Goal: Answer question/provide support

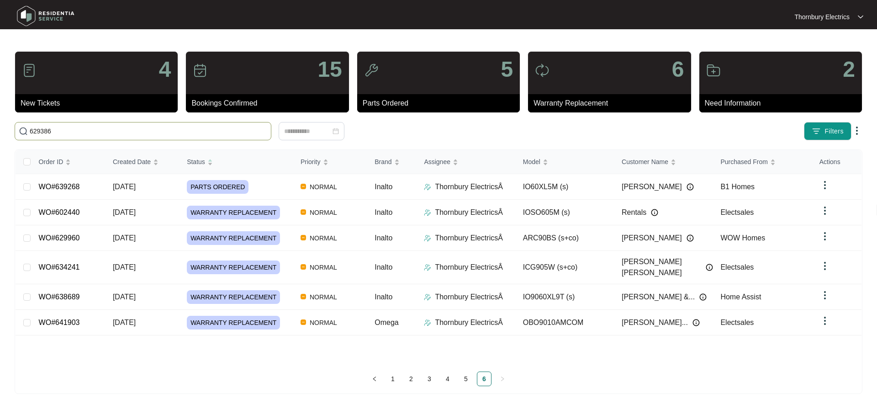
type input "629386"
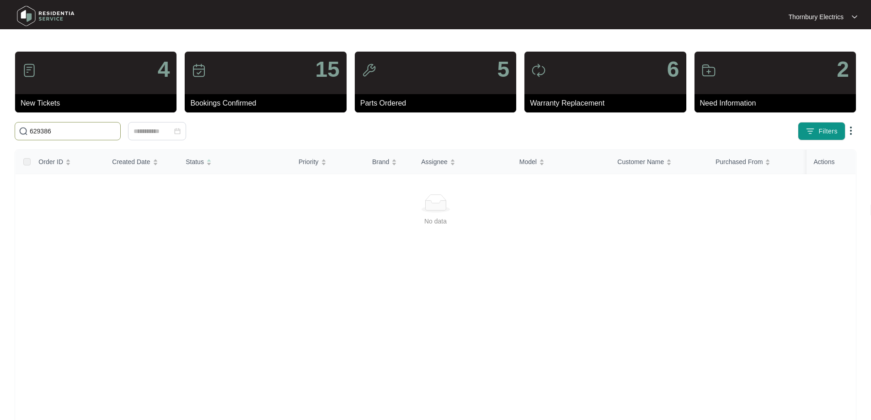
drag, startPoint x: 82, startPoint y: 130, endPoint x: 24, endPoint y: 126, distance: 57.7
click at [24, 126] on span "629386" at bounding box center [68, 131] width 106 height 18
click at [62, 165] on span "Order ID" at bounding box center [50, 162] width 25 height 10
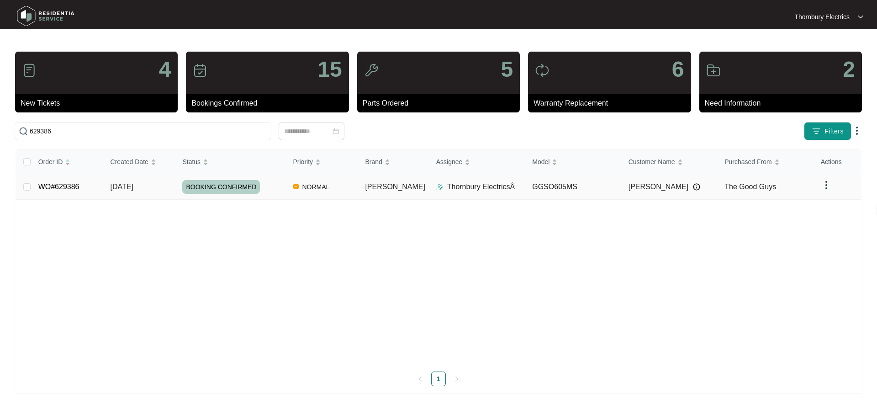
click at [166, 193] on td "[DATE]" at bounding box center [139, 187] width 72 height 26
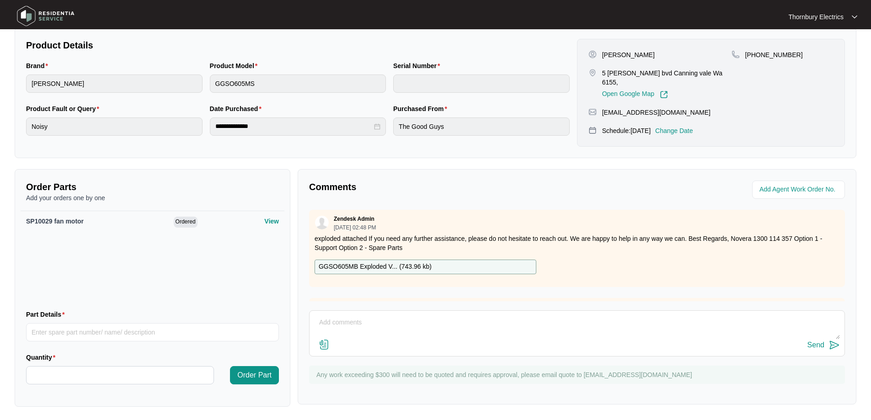
scroll to position [188, 0]
click at [349, 321] on textarea at bounding box center [577, 326] width 526 height 24
paste textarea "Returned and replaced faulty fan forced motor in [PERSON_NAME] 60cm Tested unit…"
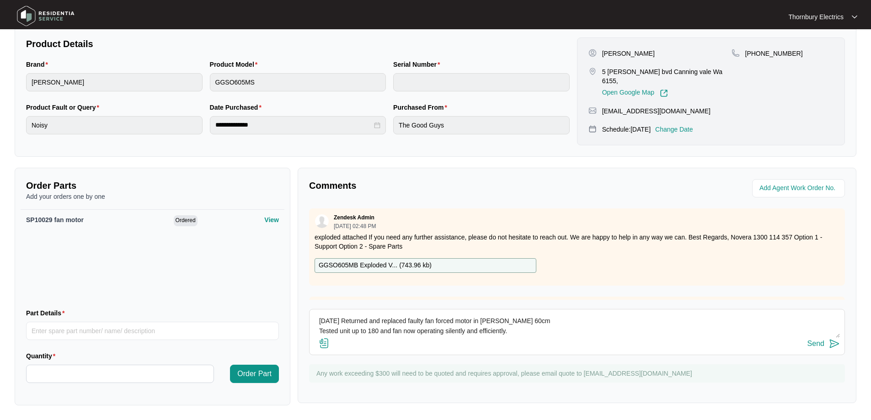
type textarea "[DATE] Returned and replaced faulty fan forced motor in [PERSON_NAME] 60cm Test…"
click at [822, 344] on div "Send" at bounding box center [815, 344] width 17 height 8
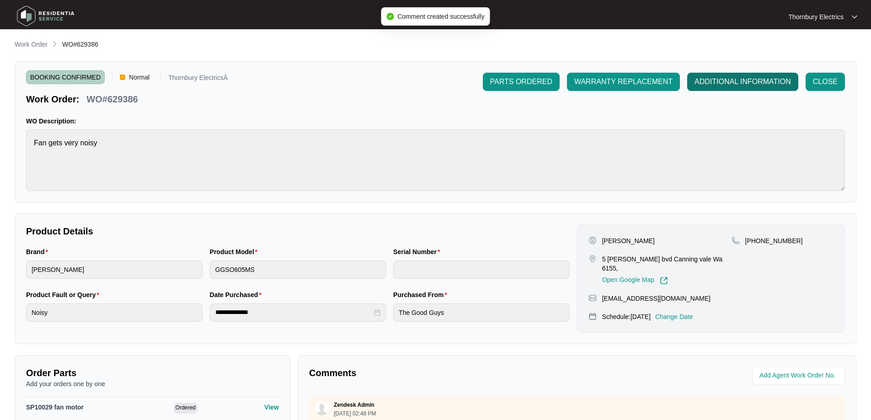
scroll to position [0, 0]
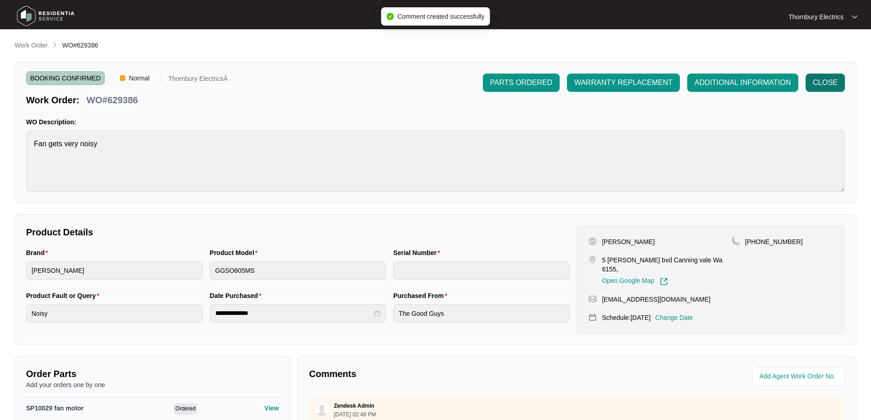
click at [821, 80] on span "CLOSE" at bounding box center [825, 82] width 25 height 11
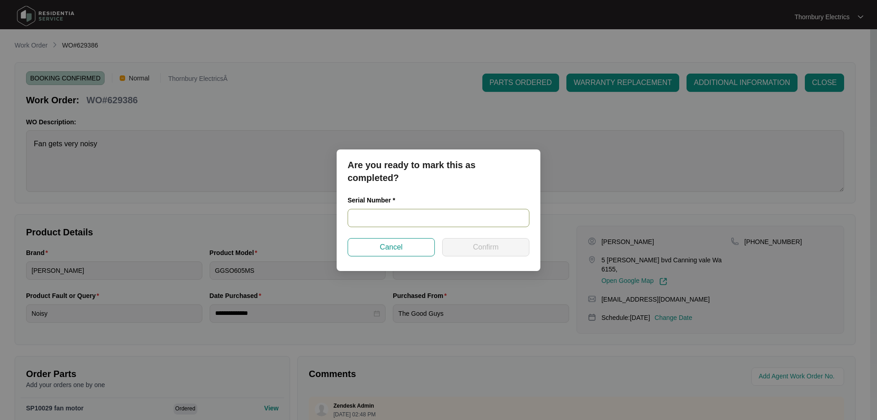
click at [436, 214] on input "text" at bounding box center [439, 218] width 182 height 18
paste input "24130410"
type input "24130410"
click at [489, 247] on span "Confirm" at bounding box center [486, 247] width 26 height 11
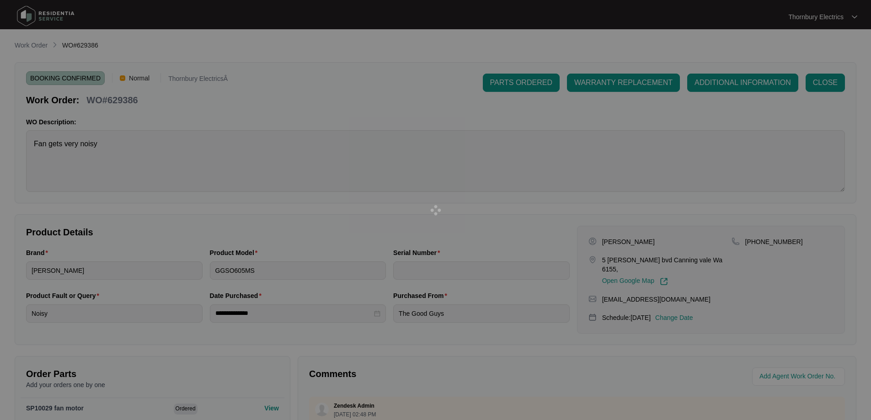
type input "24130410"
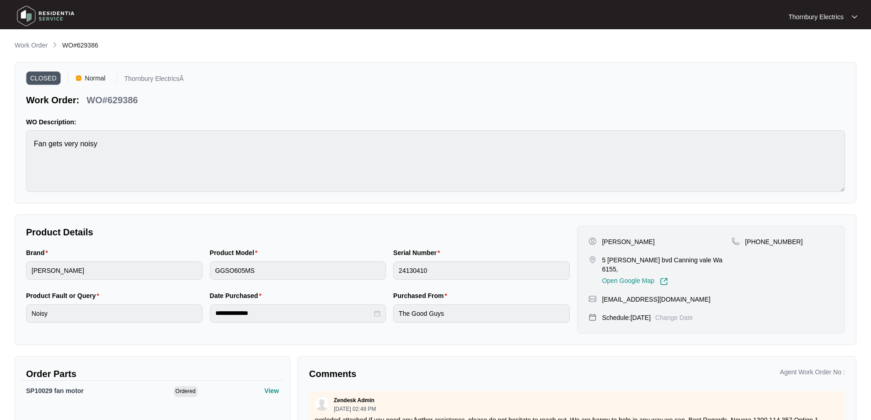
click at [777, 48] on div "Work Order WO#629386" at bounding box center [435, 45] width 841 height 11
type input "24130410"
